Goal: Use online tool/utility: Use online tool/utility

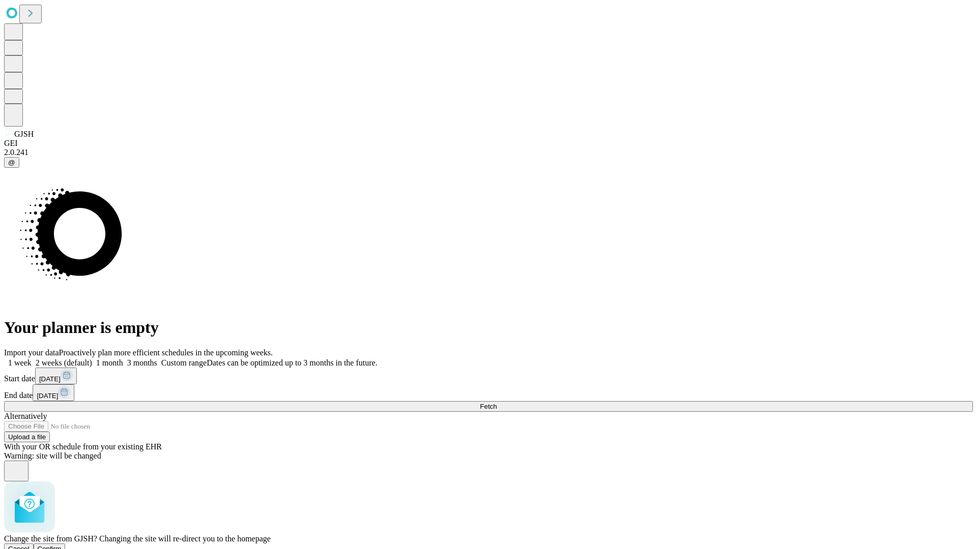
click at [62, 545] on span "Confirm" at bounding box center [50, 549] width 24 height 8
click at [123, 359] on label "1 month" at bounding box center [107, 363] width 31 height 9
click at [497, 403] on span "Fetch" at bounding box center [488, 407] width 17 height 8
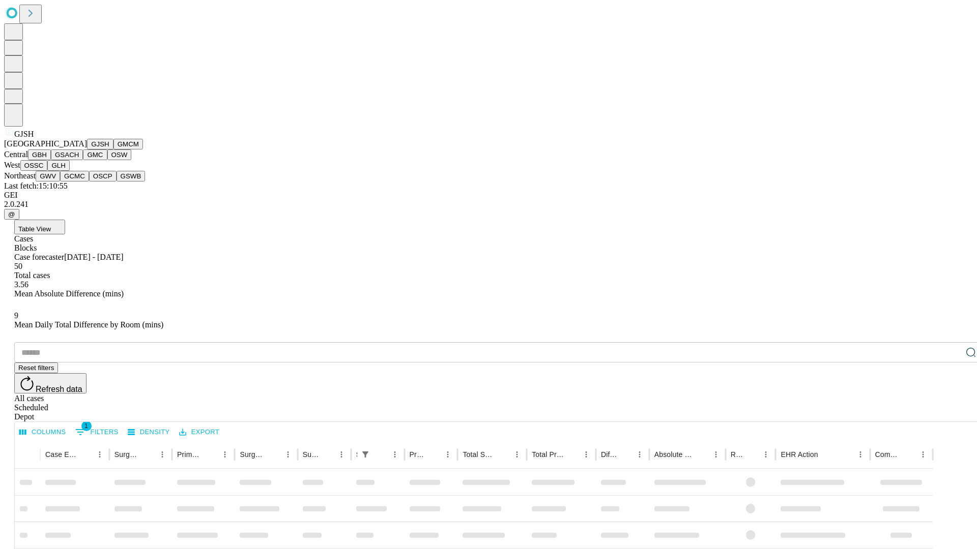
click at [113, 150] on button "GMCM" at bounding box center [128, 144] width 30 height 11
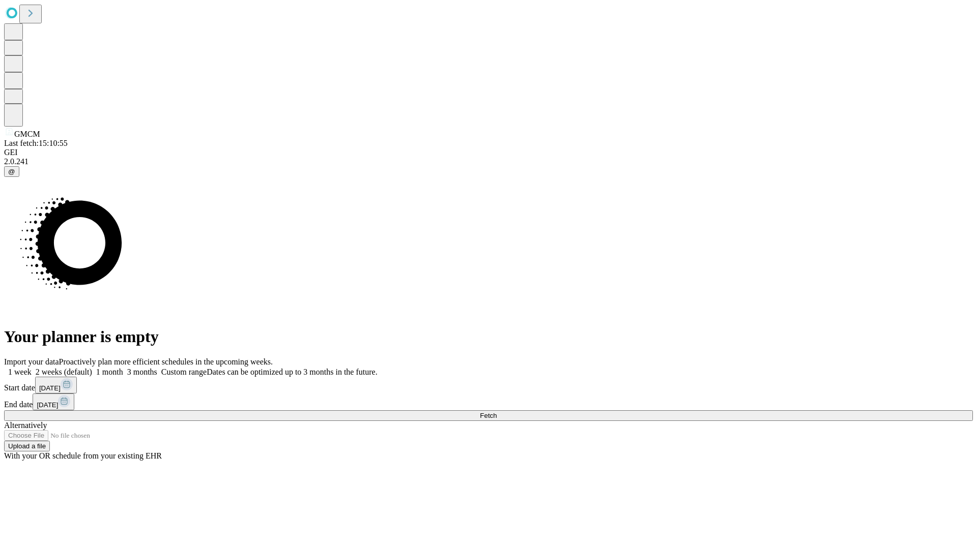
click at [123, 368] on label "1 month" at bounding box center [107, 372] width 31 height 9
click at [497, 412] on span "Fetch" at bounding box center [488, 416] width 17 height 8
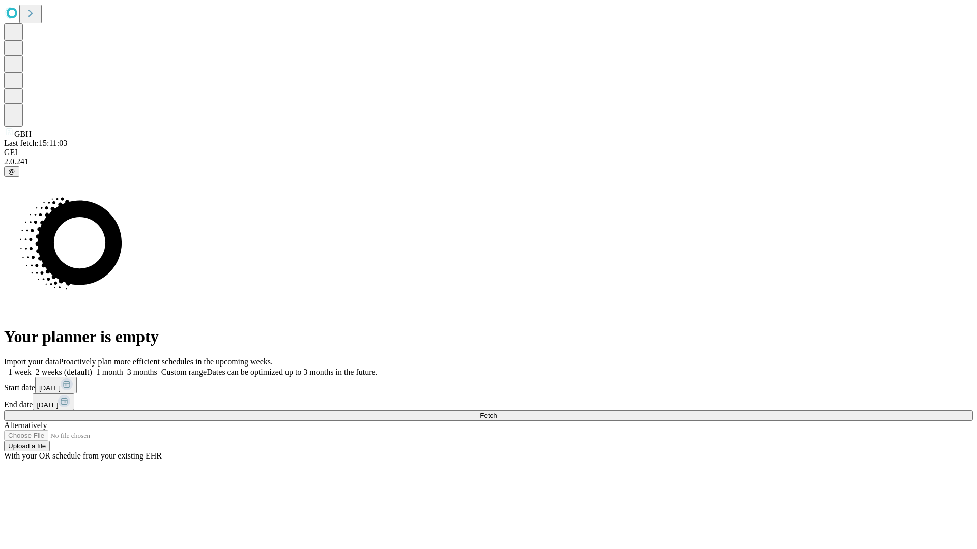
click at [123, 368] on label "1 month" at bounding box center [107, 372] width 31 height 9
click at [497, 412] on span "Fetch" at bounding box center [488, 416] width 17 height 8
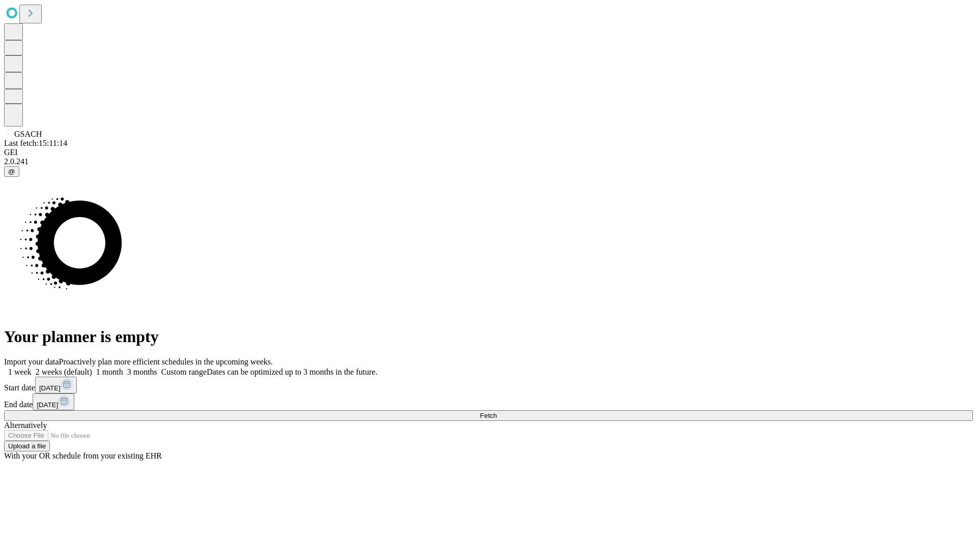
click at [123, 368] on label "1 month" at bounding box center [107, 372] width 31 height 9
click at [497, 412] on span "Fetch" at bounding box center [488, 416] width 17 height 8
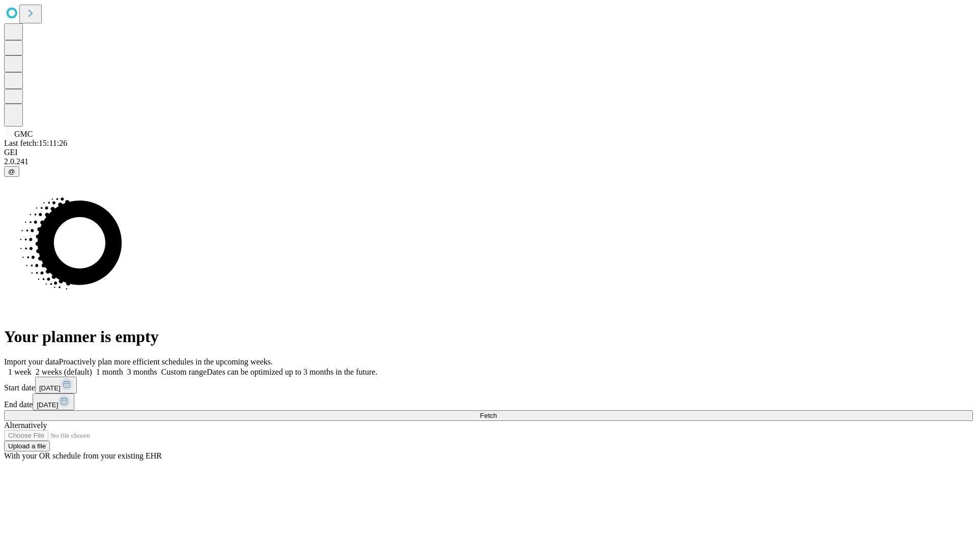
click at [123, 368] on label "1 month" at bounding box center [107, 372] width 31 height 9
click at [497, 412] on span "Fetch" at bounding box center [488, 416] width 17 height 8
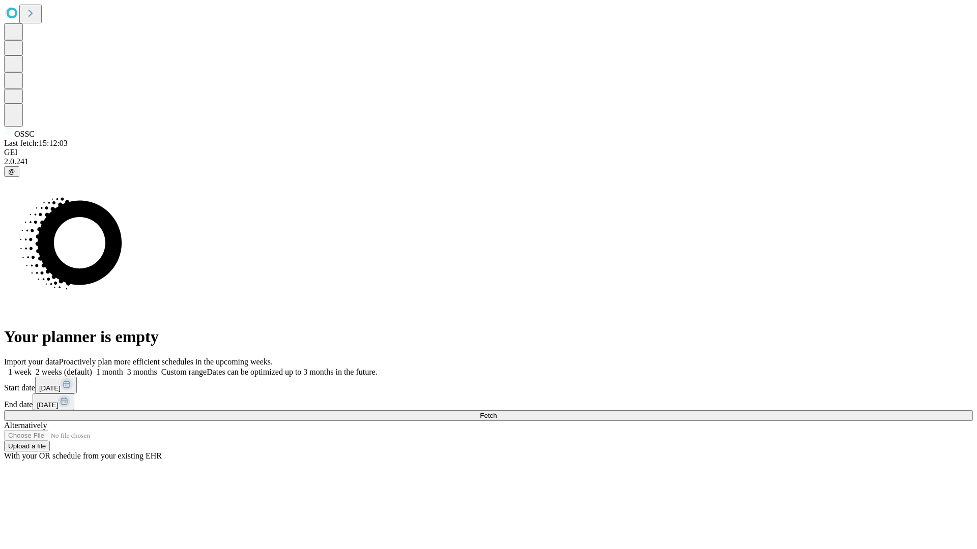
click at [497, 412] on span "Fetch" at bounding box center [488, 416] width 17 height 8
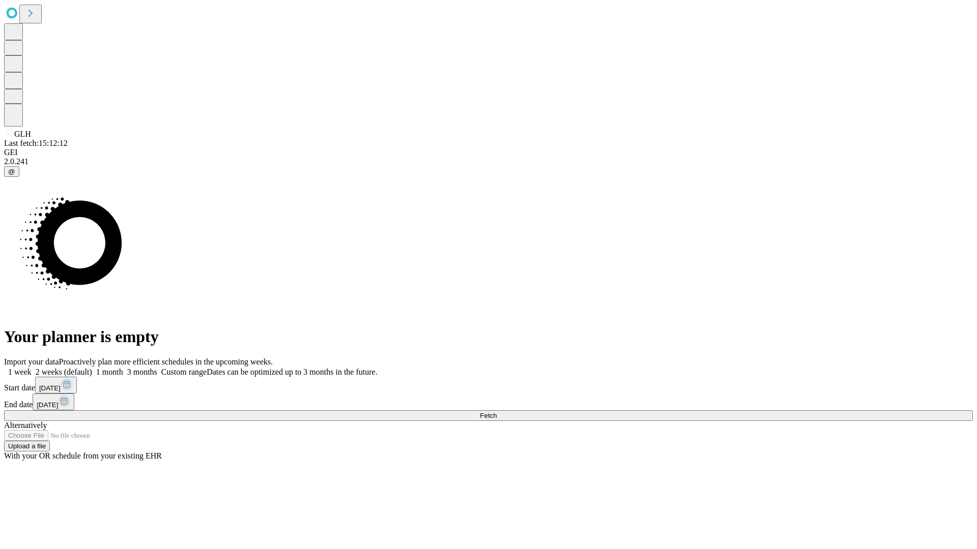
click at [123, 368] on label "1 month" at bounding box center [107, 372] width 31 height 9
click at [497, 412] on span "Fetch" at bounding box center [488, 416] width 17 height 8
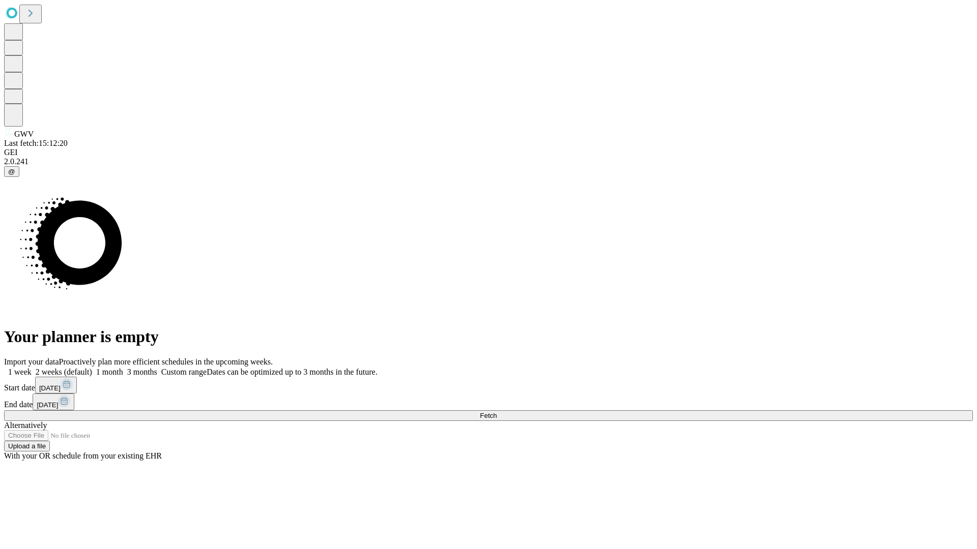
click at [123, 368] on label "1 month" at bounding box center [107, 372] width 31 height 9
click at [497, 412] on span "Fetch" at bounding box center [488, 416] width 17 height 8
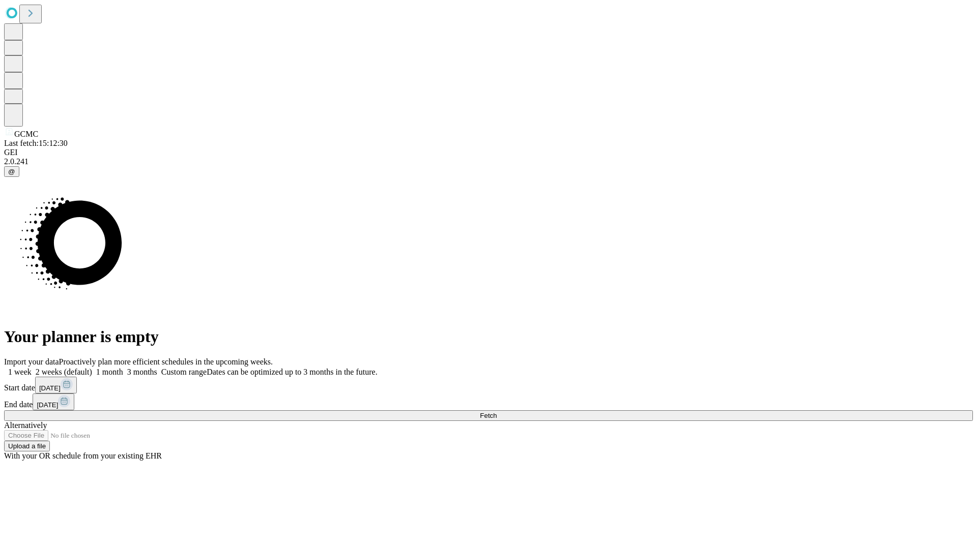
click at [123, 368] on label "1 month" at bounding box center [107, 372] width 31 height 9
click at [497, 412] on span "Fetch" at bounding box center [488, 416] width 17 height 8
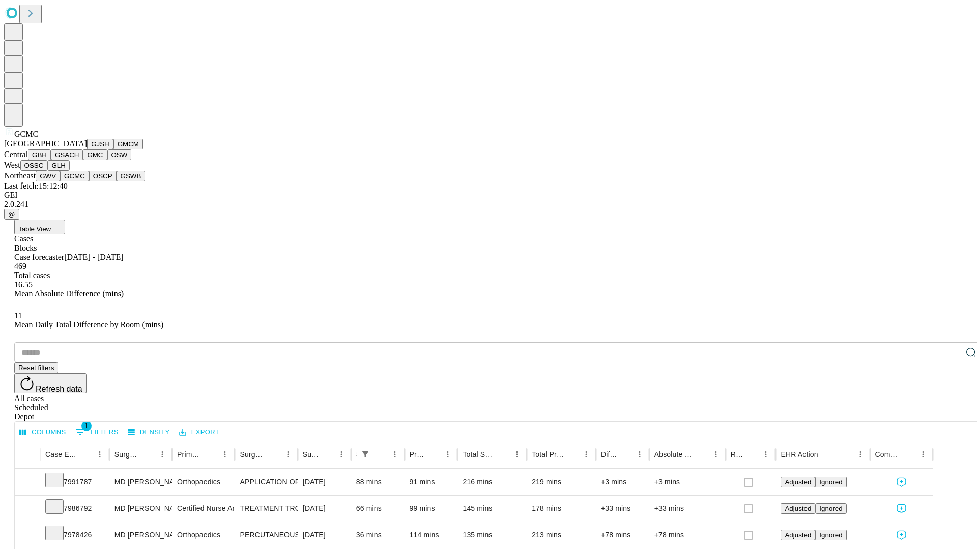
click at [89, 182] on button "OSCP" at bounding box center [102, 176] width 27 height 11
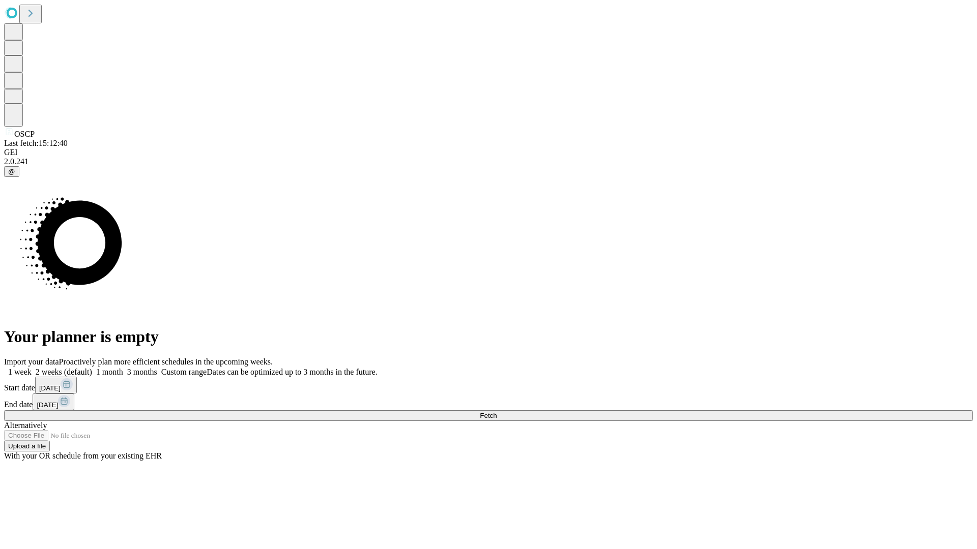
click at [123, 368] on label "1 month" at bounding box center [107, 372] width 31 height 9
click at [497, 412] on span "Fetch" at bounding box center [488, 416] width 17 height 8
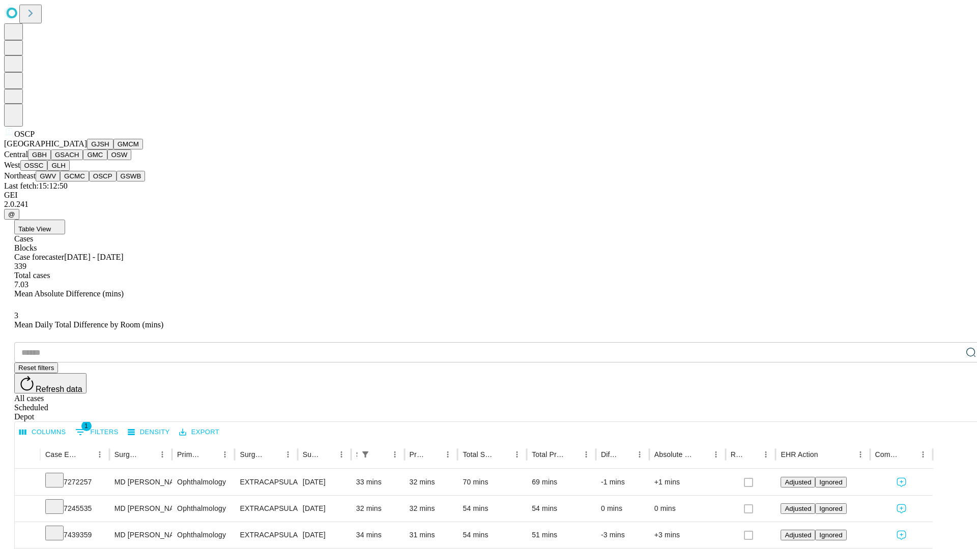
click at [117, 182] on button "GSWB" at bounding box center [131, 176] width 29 height 11
